Goal: Find specific page/section: Find specific page/section

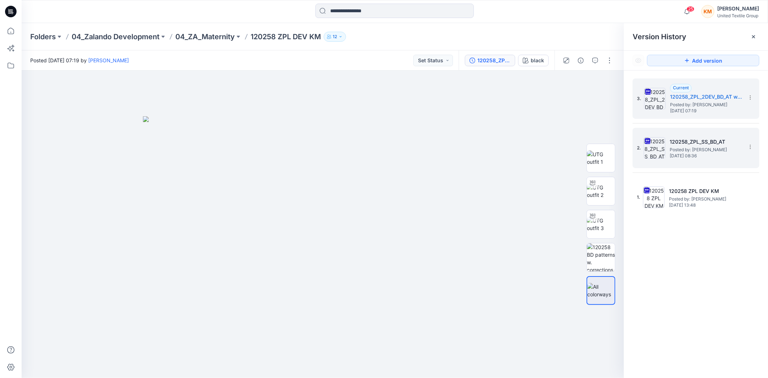
click at [673, 150] on span "Posted by: Anastasija Trusakova" at bounding box center [705, 149] width 72 height 7
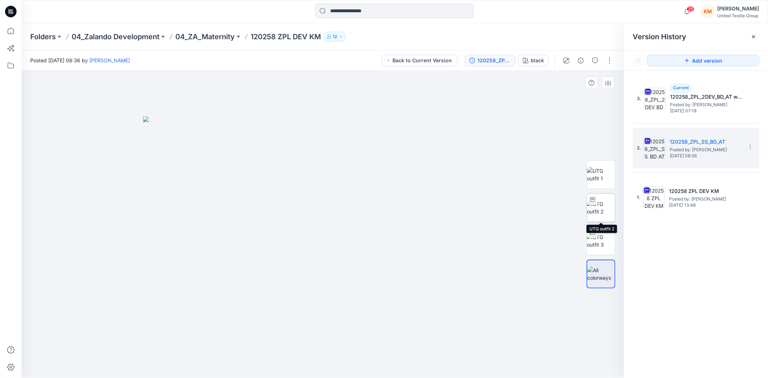
click at [603, 204] on img at bounding box center [601, 207] width 28 height 15
drag, startPoint x: 297, startPoint y: 162, endPoint x: 305, endPoint y: 256, distance: 94.6
click at [308, 224] on img at bounding box center [322, 182] width 597 height 391
drag, startPoint x: 275, startPoint y: 365, endPoint x: 307, endPoint y: 361, distance: 32.3
click at [309, 361] on icon at bounding box center [324, 356] width 218 height 27
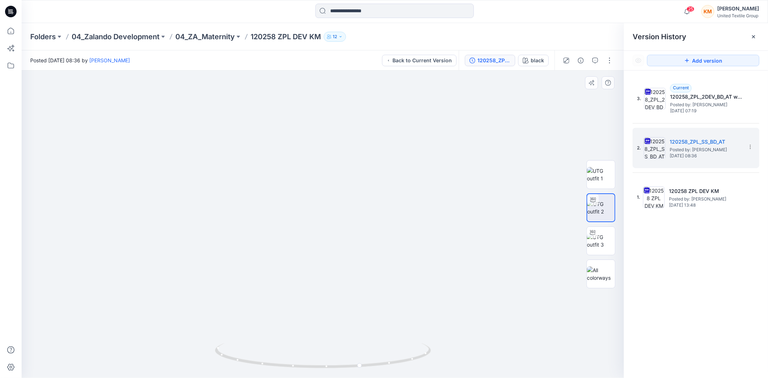
click at [483, 225] on img at bounding box center [323, 168] width 702 height 420
click at [496, 245] on img at bounding box center [323, 168] width 702 height 420
click at [497, 273] on img at bounding box center [323, 168] width 702 height 420
drag, startPoint x: 421, startPoint y: 357, endPoint x: 402, endPoint y: 365, distance: 20.7
click at [402, 365] on icon at bounding box center [324, 356] width 218 height 27
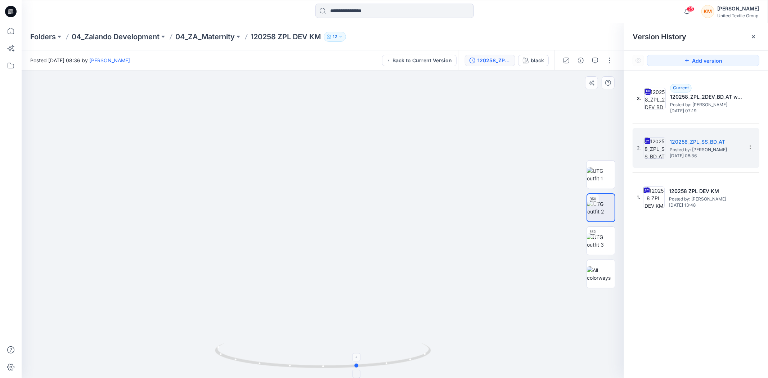
drag, startPoint x: 389, startPoint y: 366, endPoint x: 405, endPoint y: 355, distance: 19.7
click at [405, 355] on icon at bounding box center [324, 356] width 218 height 27
drag, startPoint x: 393, startPoint y: 365, endPoint x: 384, endPoint y: 347, distance: 19.8
click at [384, 347] on icon at bounding box center [324, 356] width 218 height 27
click at [11, 32] on icon at bounding box center [11, 31] width 16 height 16
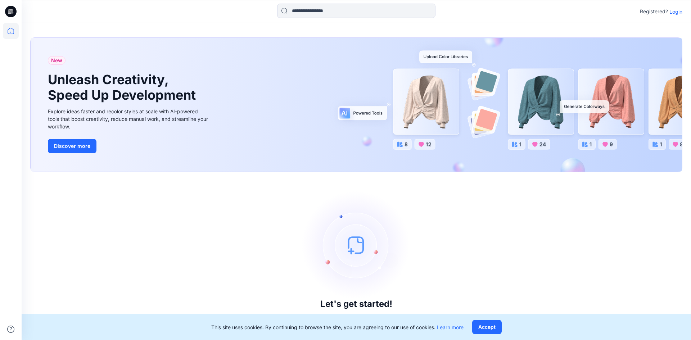
click at [680, 11] on p "Login" at bounding box center [675, 12] width 13 height 8
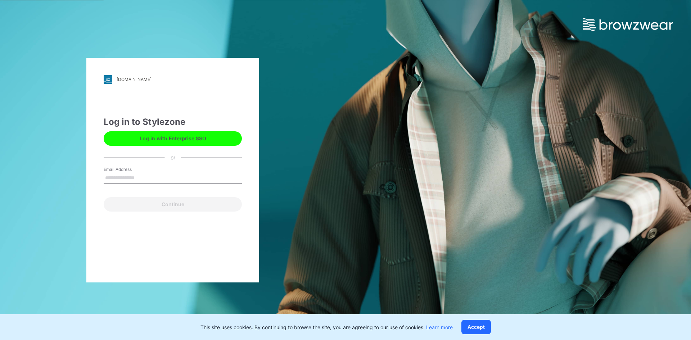
click at [151, 178] on input "Email Address" at bounding box center [173, 178] width 138 height 11
type input "**********"
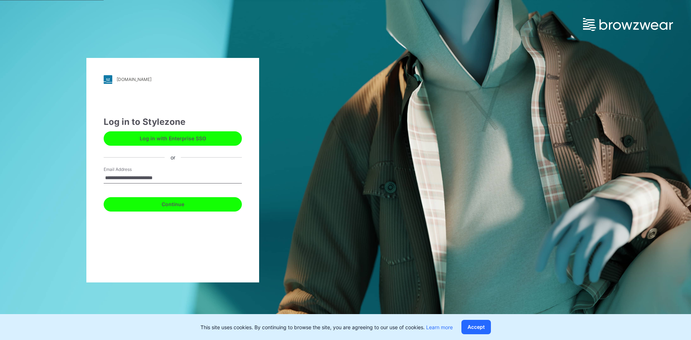
click at [171, 204] on button "Continue" at bounding box center [173, 204] width 138 height 14
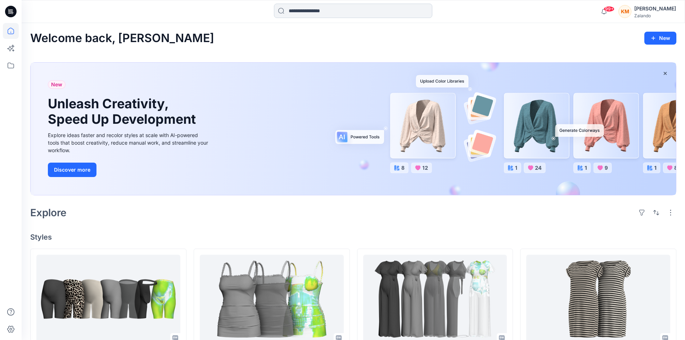
click at [318, 9] on input at bounding box center [353, 11] width 158 height 14
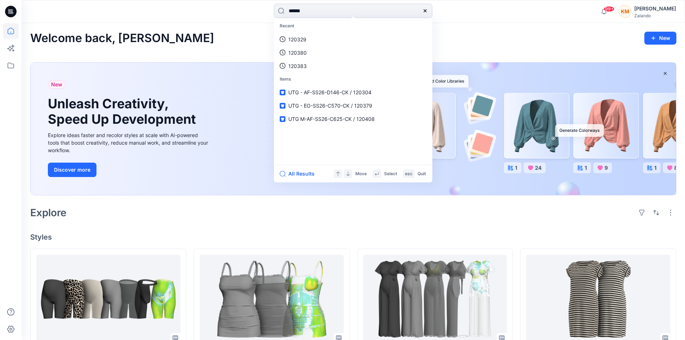
type input "******"
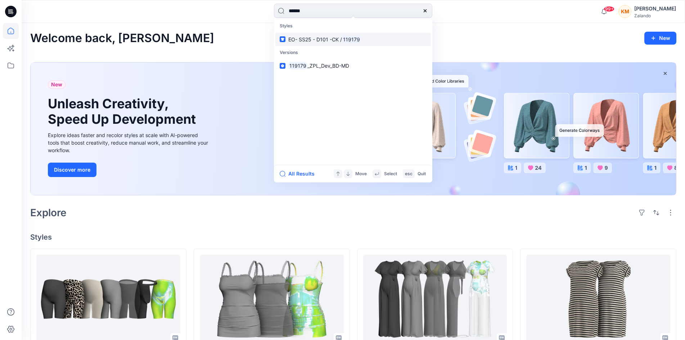
click at [330, 39] on span "EO- SS25 - D101 -CK /" at bounding box center [315, 39] width 54 height 6
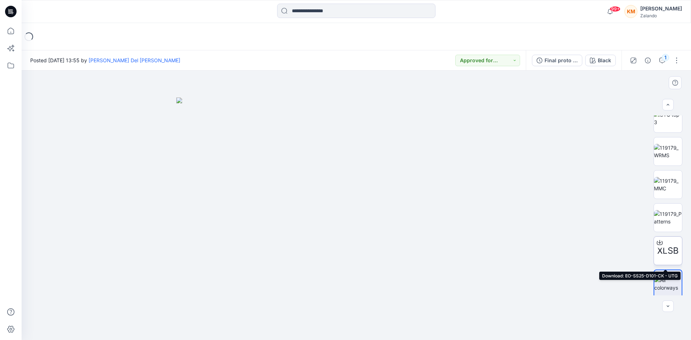
scroll to position [81, 0]
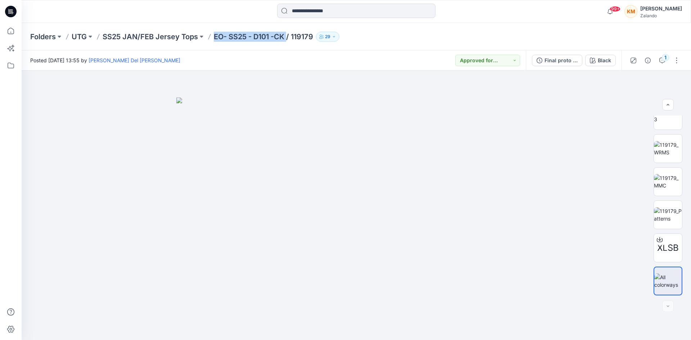
drag, startPoint x: 214, startPoint y: 37, endPoint x: 288, endPoint y: 35, distance: 73.8
click at [288, 35] on p "EO- SS25 - D101 -CK / 119179" at bounding box center [263, 37] width 99 height 10
copy p "EO- SS25 - D101 -CK"
